Goal: Information Seeking & Learning: Learn about a topic

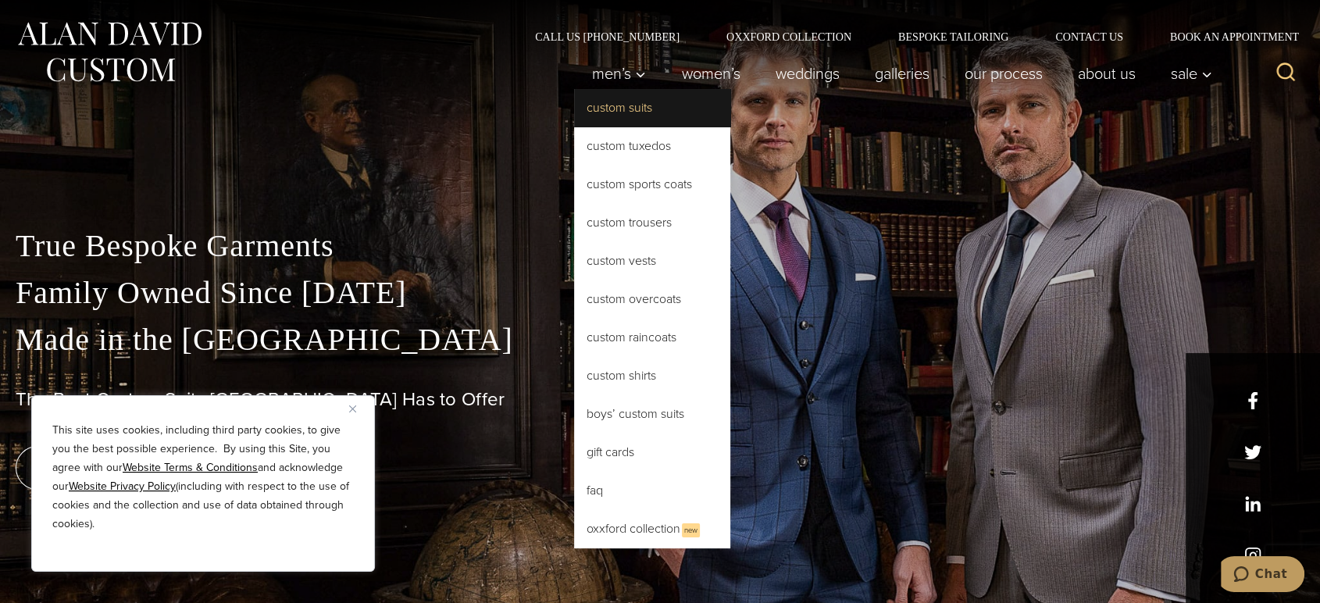
click at [619, 108] on link "Custom Suits" at bounding box center [652, 107] width 156 height 37
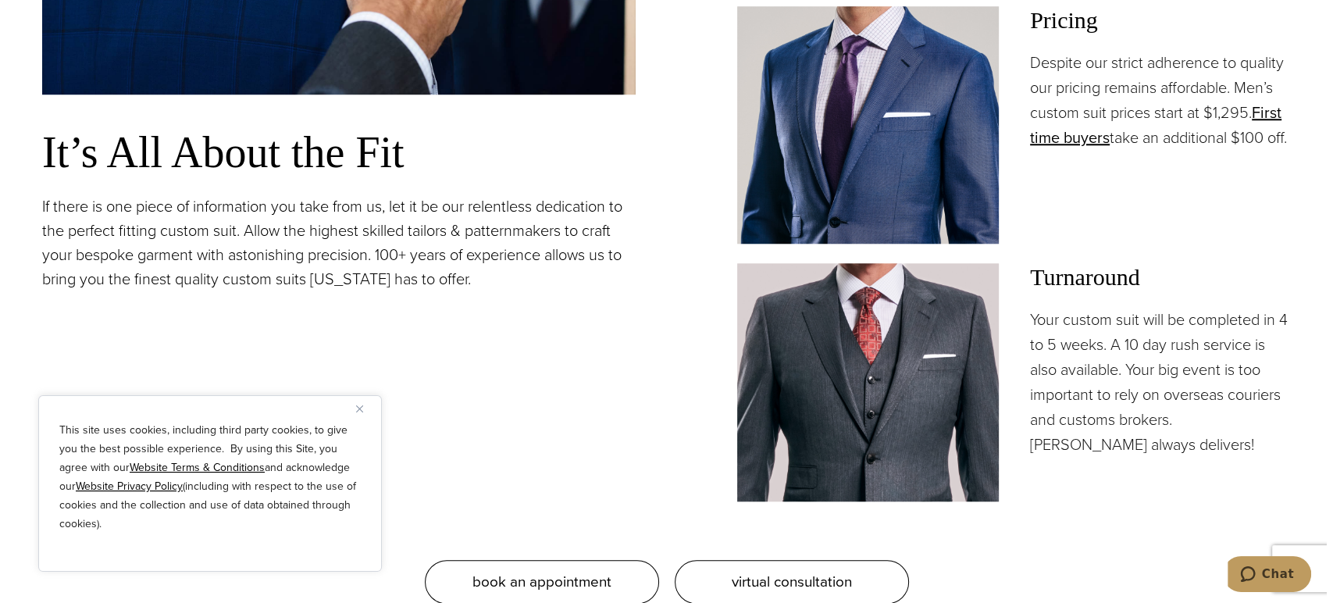
scroll to position [1475, 0]
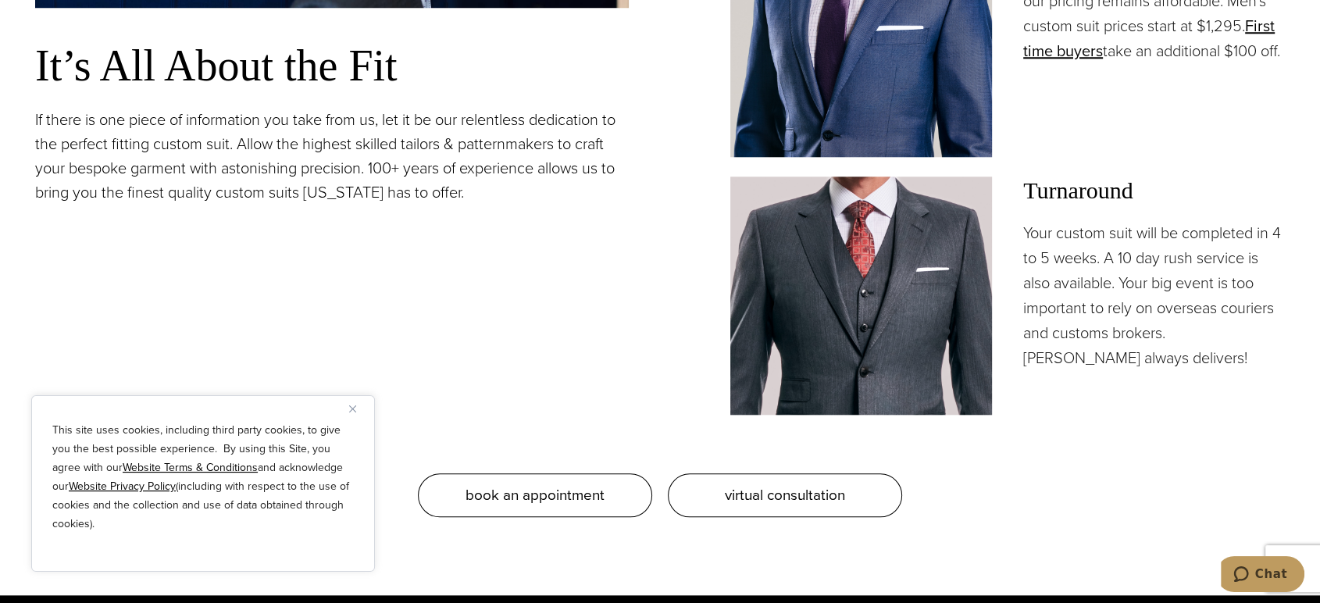
click at [342, 402] on div "This site uses cookies, including third party cookies, to give you the best pos…" at bounding box center [203, 483] width 344 height 177
click at [354, 406] on img "Close" at bounding box center [352, 408] width 7 height 7
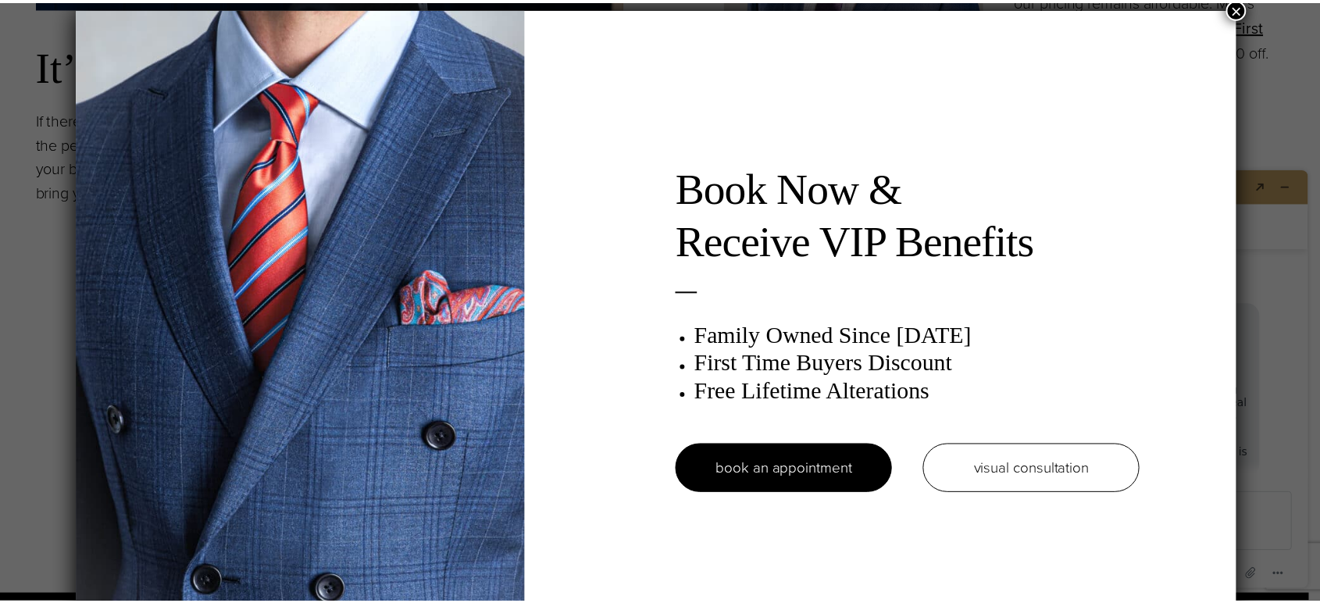
scroll to position [7, 0]
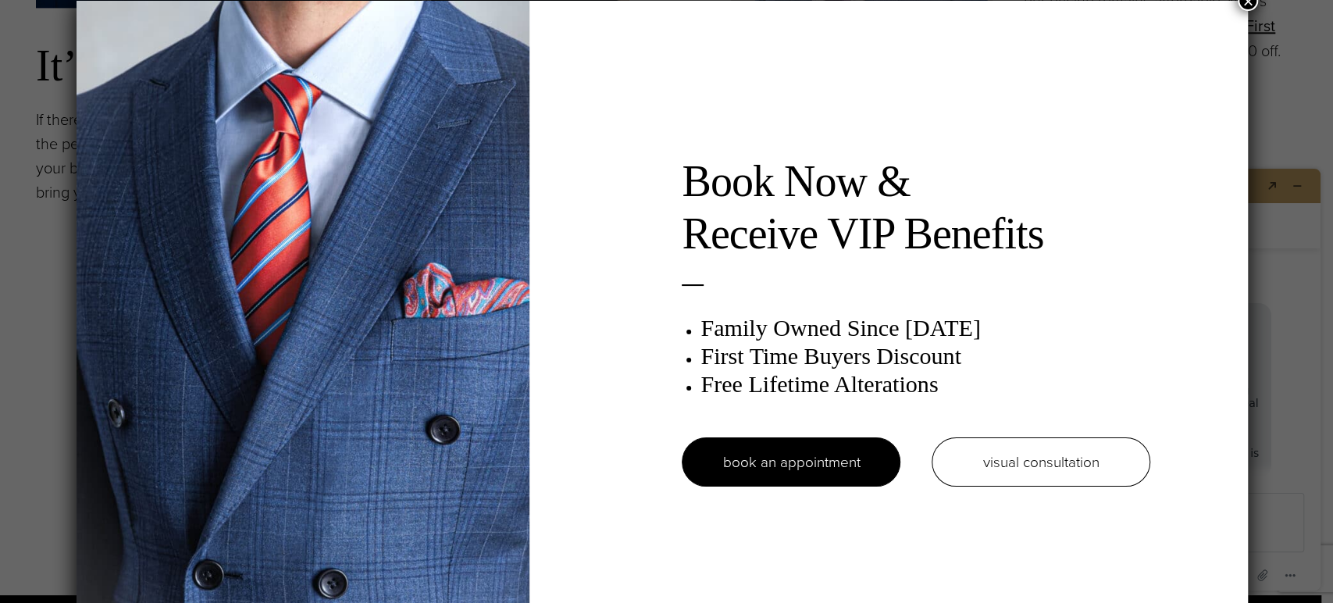
click at [1245, 3] on button "×" at bounding box center [1248, 1] width 20 height 20
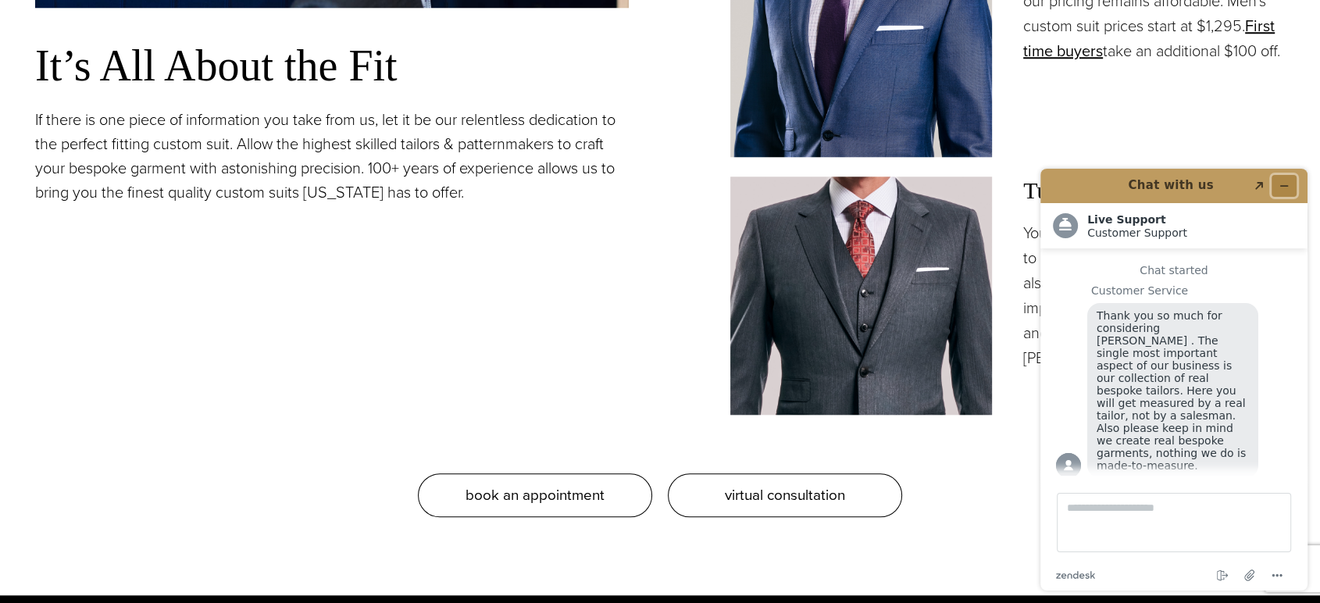
click at [1289, 183] on icon "Minimize widget" at bounding box center [1284, 185] width 11 height 11
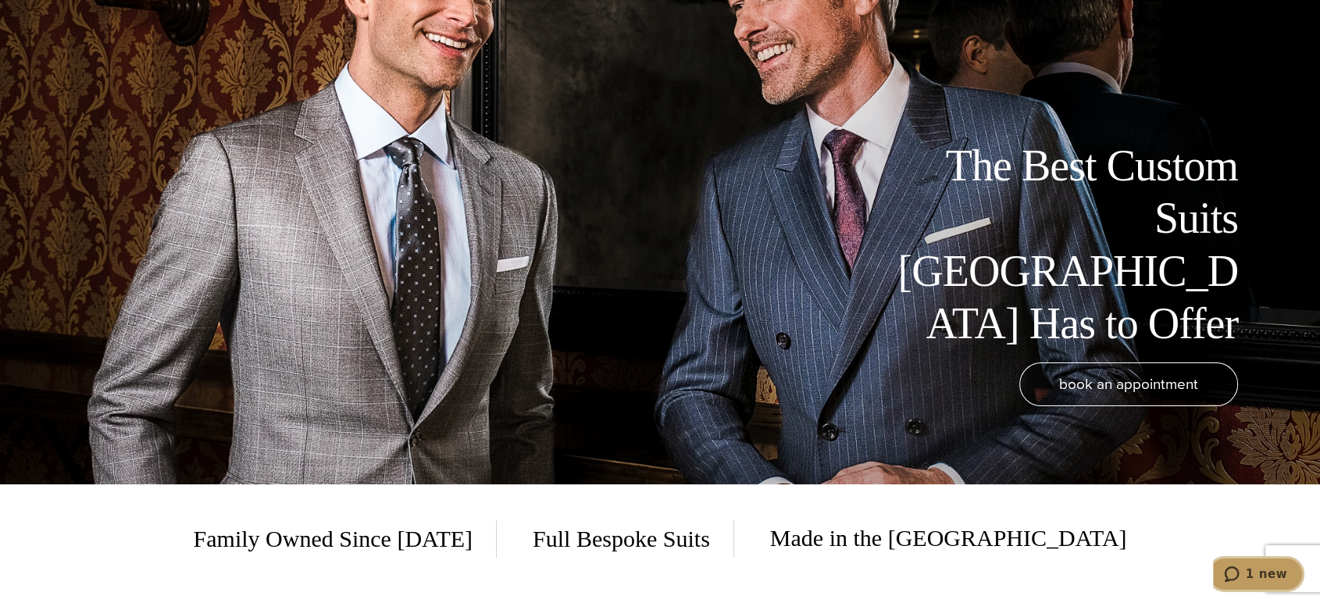
scroll to position [0, 0]
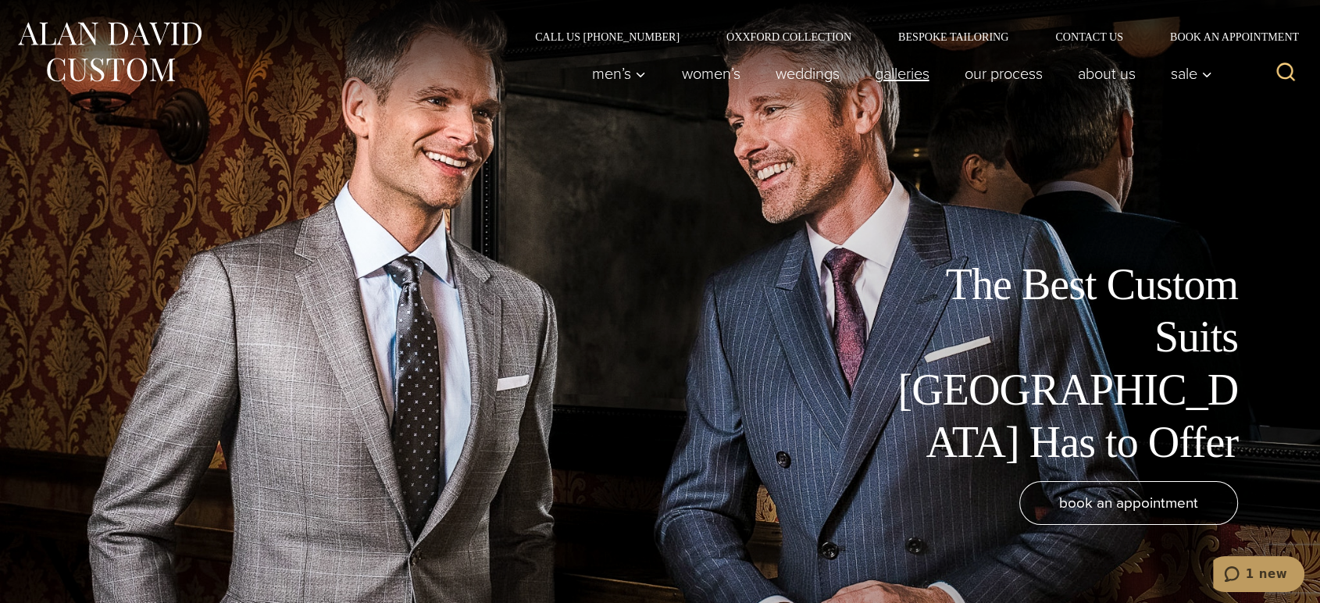
click at [910, 73] on link "Galleries" at bounding box center [902, 73] width 90 height 31
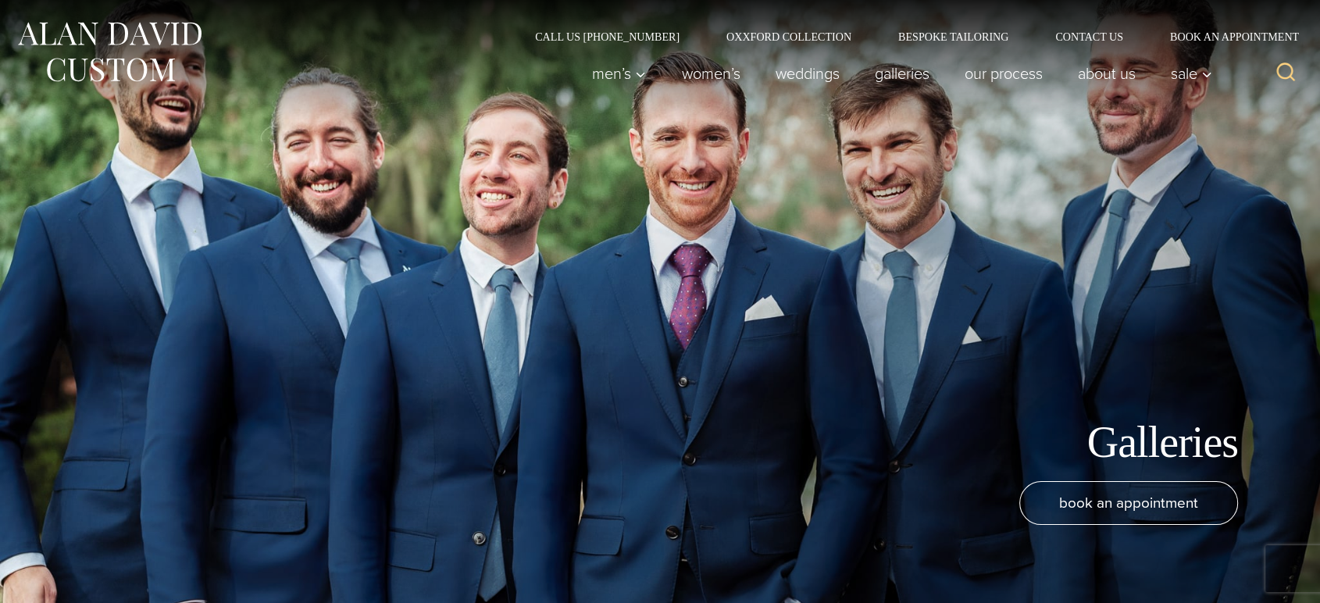
scroll to position [19, 0]
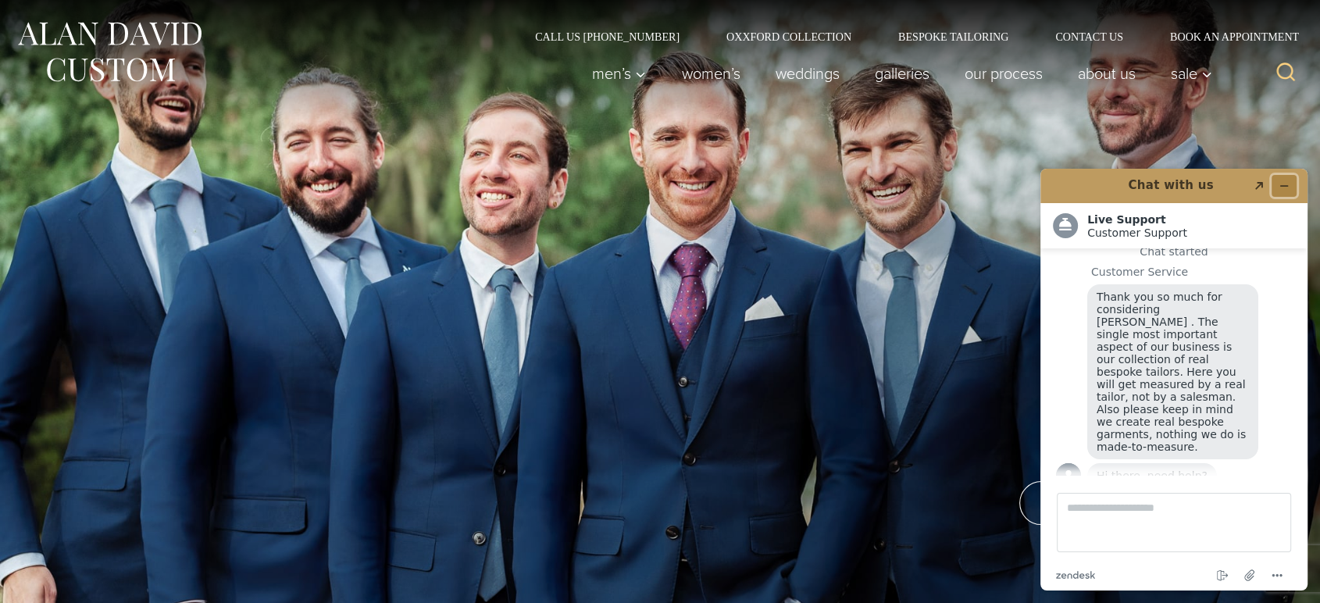
click at [1287, 183] on icon "Minimize widget" at bounding box center [1284, 185] width 11 height 11
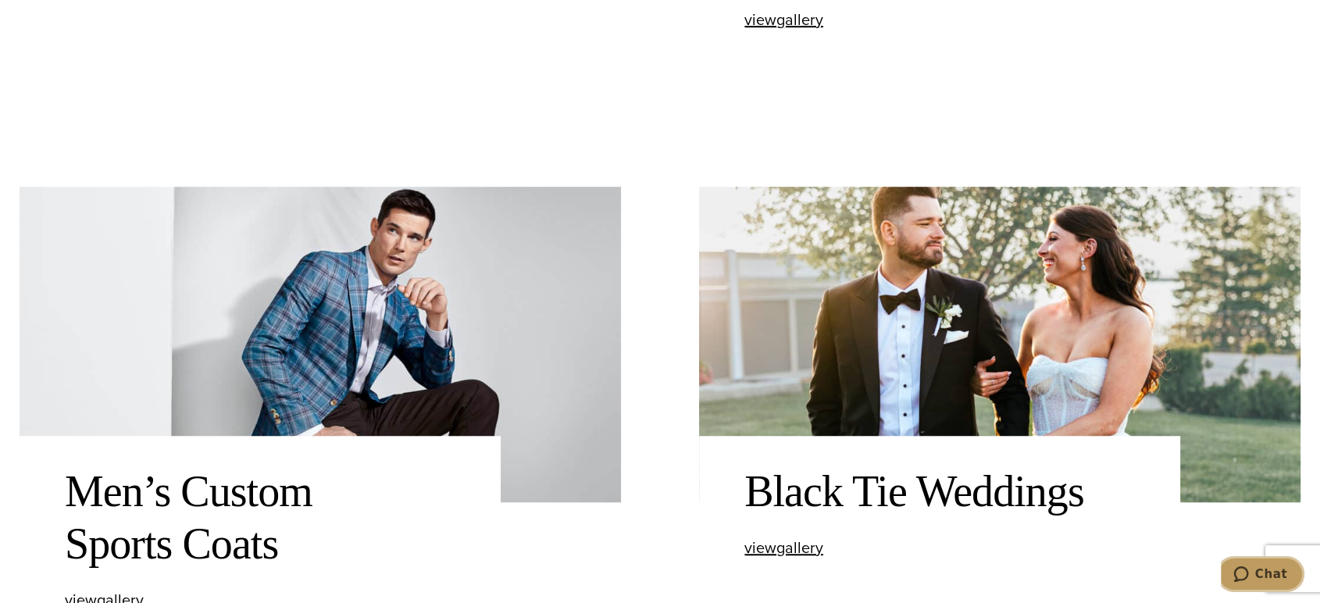
scroll to position [1214, 0]
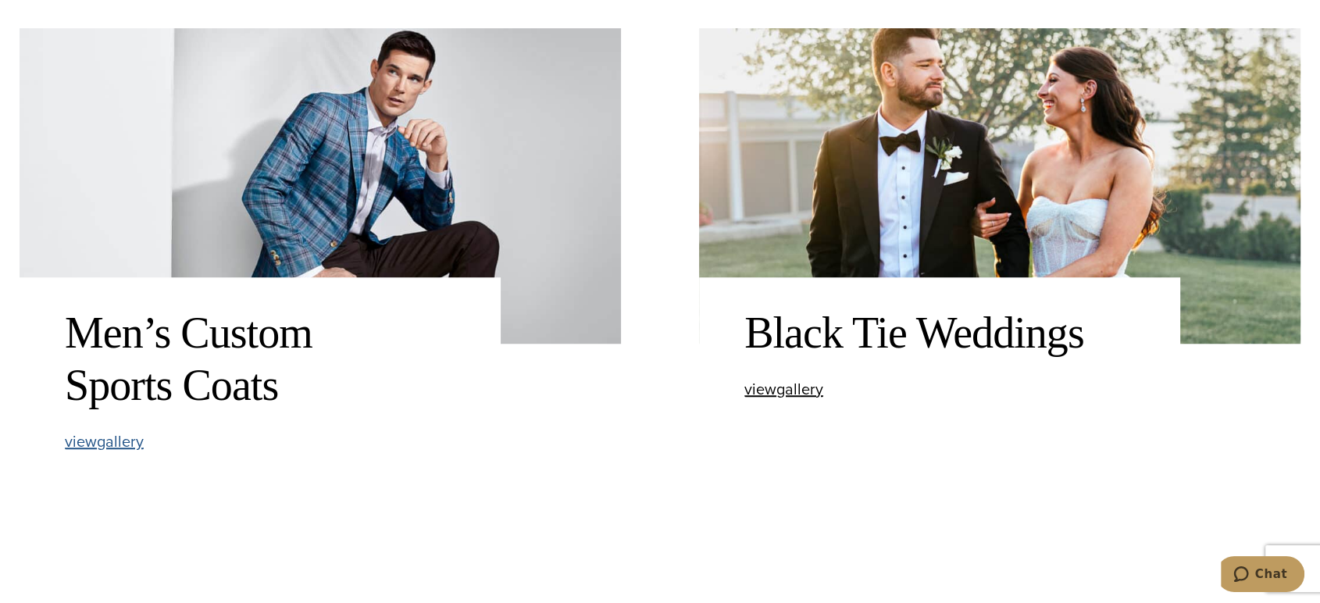
click at [112, 442] on span "view Men’s Custom Sports Coats gallery" at bounding box center [104, 441] width 79 height 23
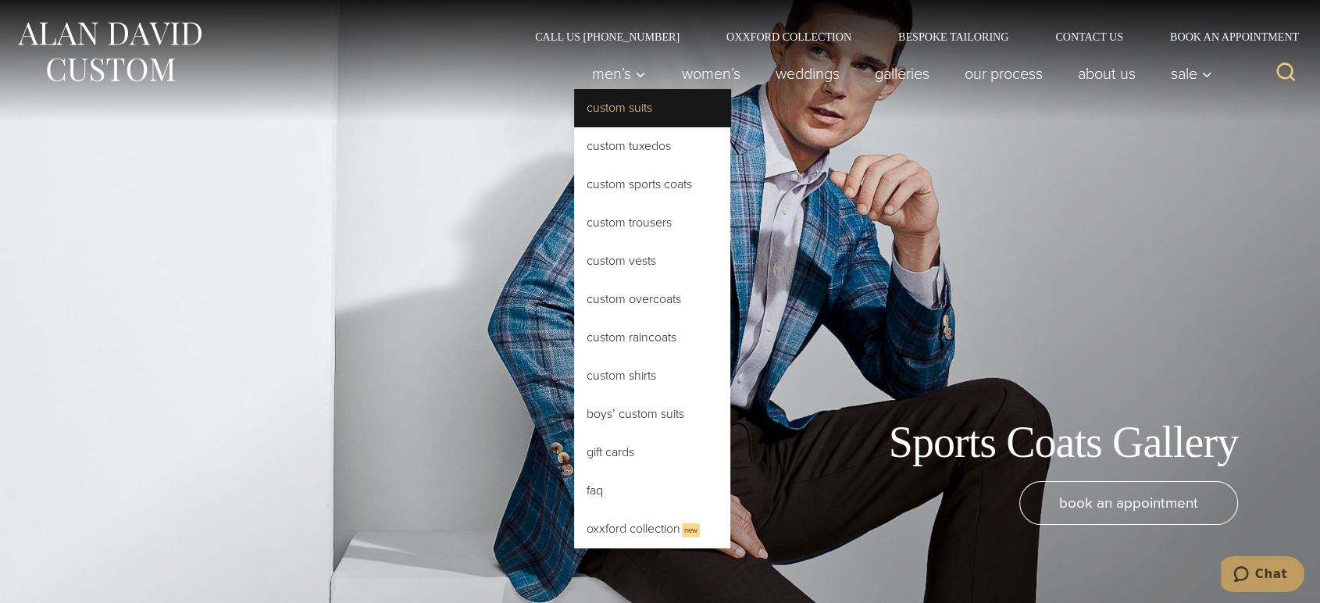
click at [619, 104] on link "Custom Suits" at bounding box center [652, 107] width 156 height 37
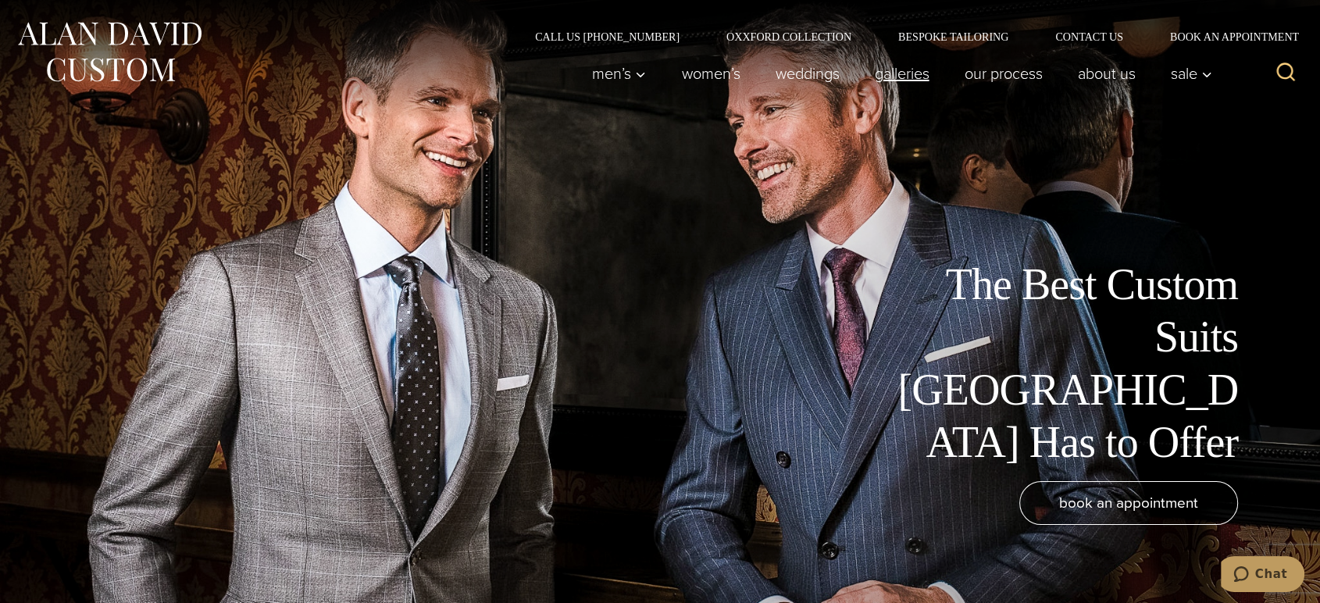
click at [907, 71] on link "Galleries" at bounding box center [902, 73] width 90 height 31
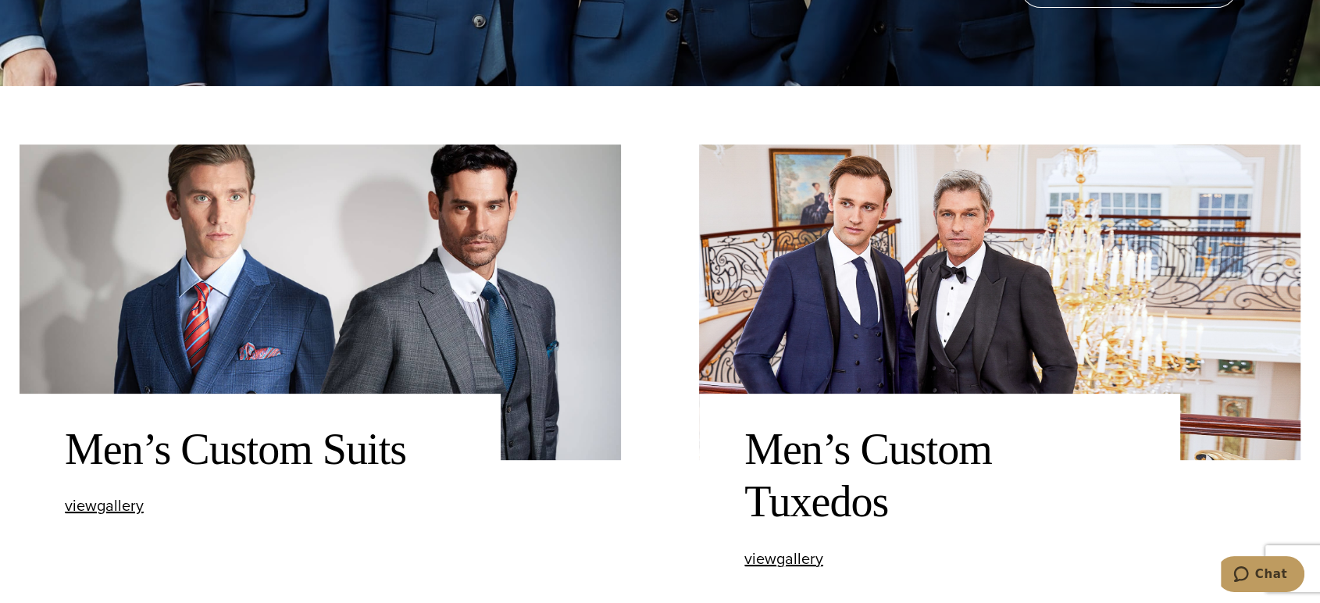
scroll to position [520, 0]
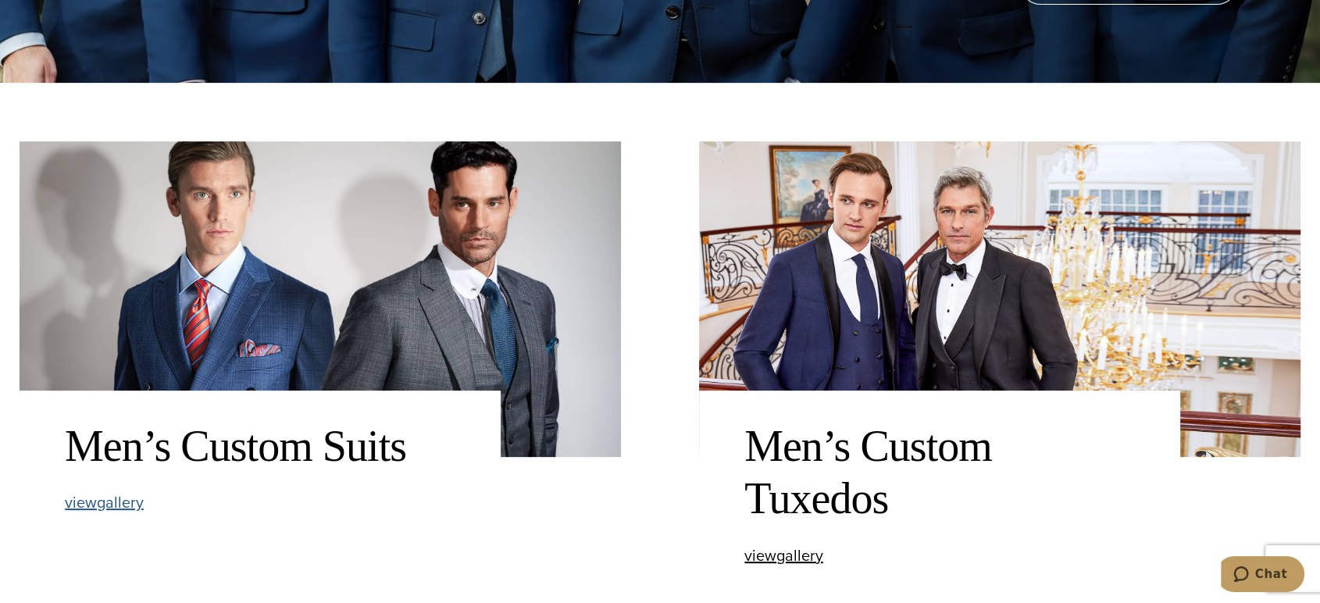
click at [109, 508] on span "view Men’s Custom Suits gallery" at bounding box center [104, 501] width 79 height 23
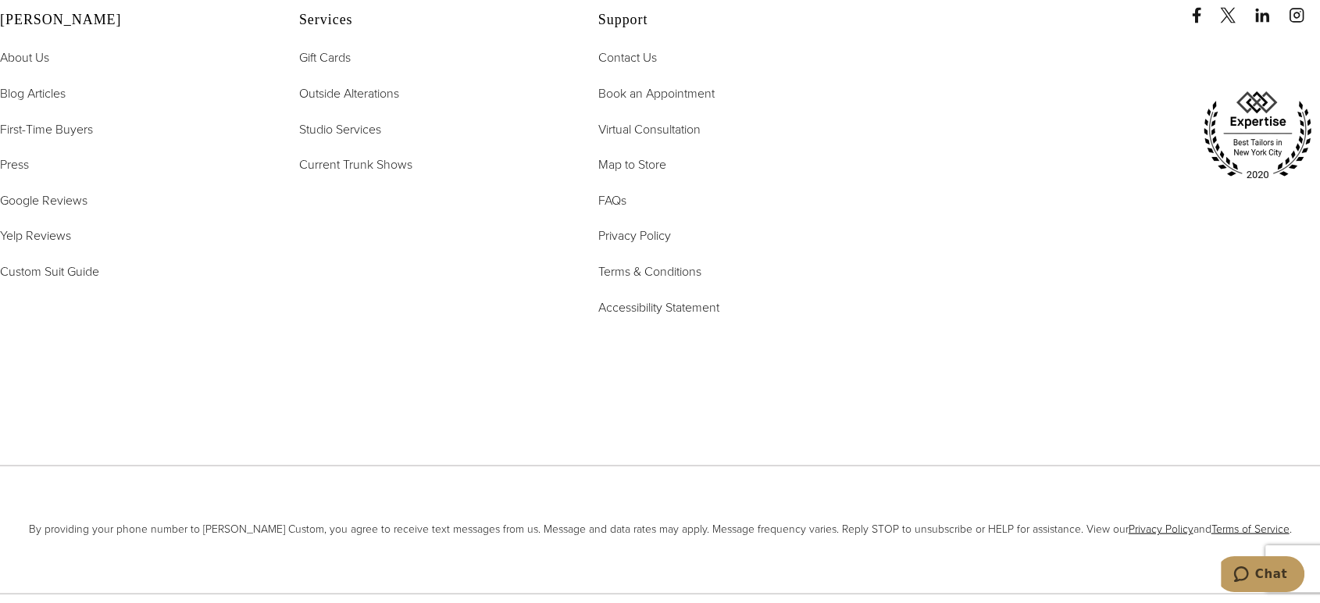
scroll to position [8938, 0]
